Goal: Check status: Check status

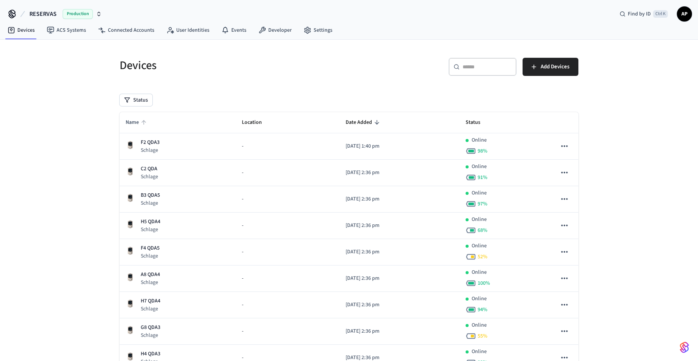
click at [136, 118] on span "Name" at bounding box center [137, 123] width 23 height 12
click at [139, 124] on span "Name" at bounding box center [137, 123] width 23 height 12
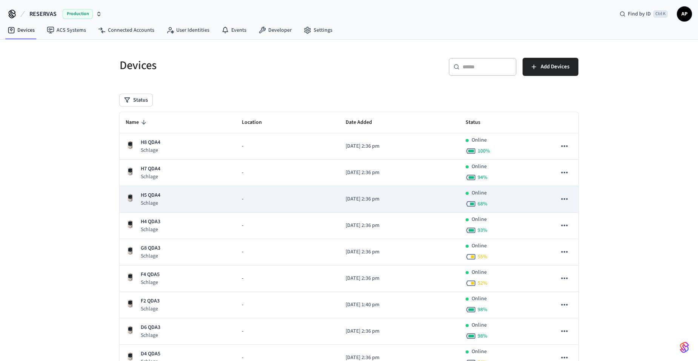
click at [154, 195] on p "H5 QDA4" at bounding box center [151, 195] width 20 height 8
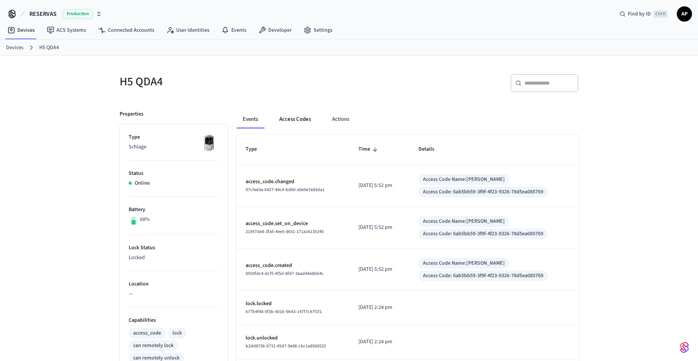
click at [294, 116] on button "Access Codes" at bounding box center [295, 119] width 44 height 18
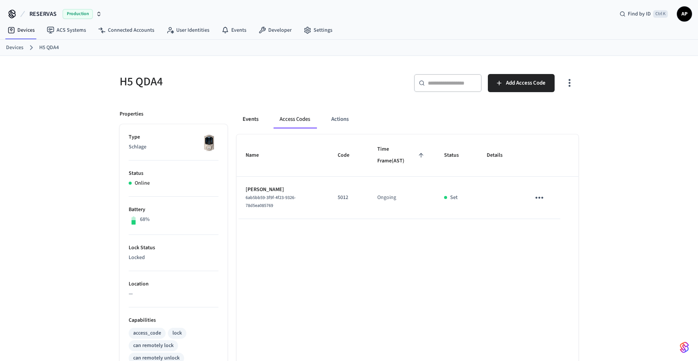
click at [255, 117] on button "Events" at bounding box center [250, 119] width 28 height 18
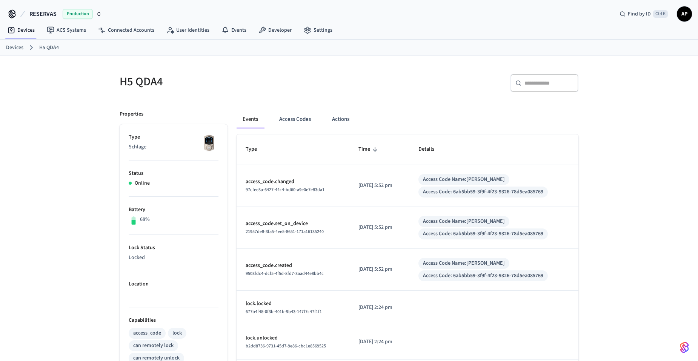
click at [20, 49] on link "Devices" at bounding box center [14, 48] width 17 height 8
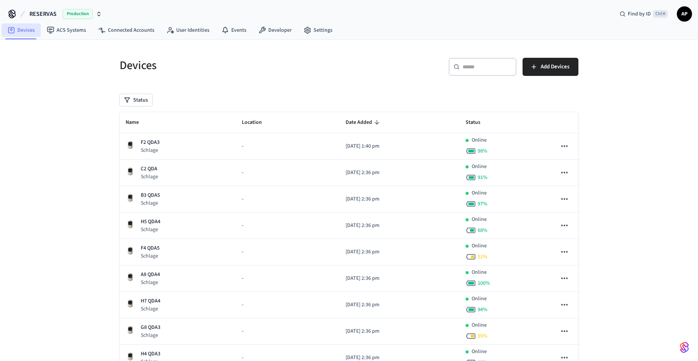
click at [19, 29] on link "Devices" at bounding box center [21, 30] width 39 height 14
